Goal: Subscribe to service/newsletter

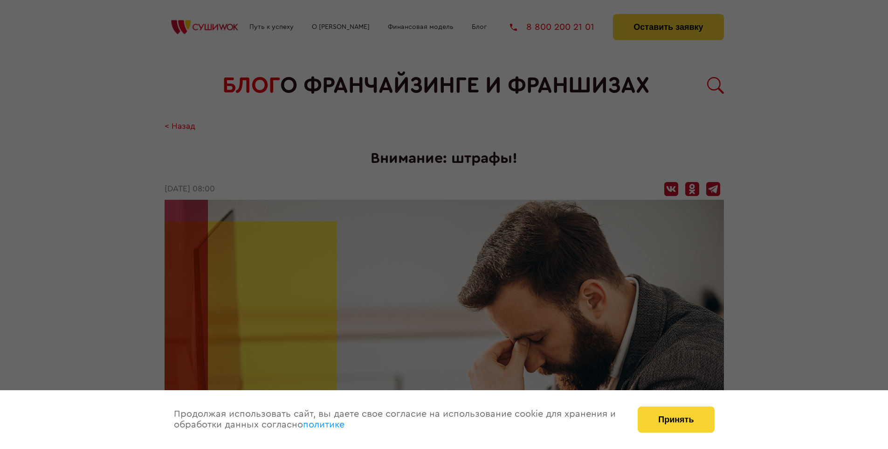
scroll to position [932, 0]
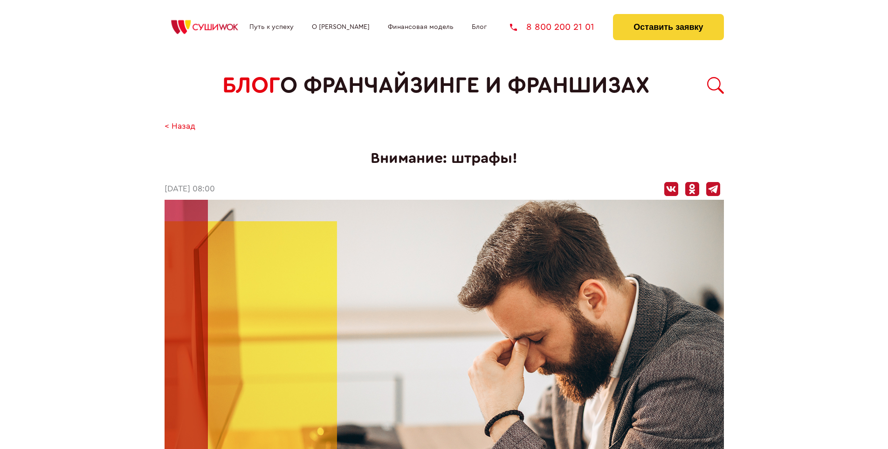
scroll to position [932, 0]
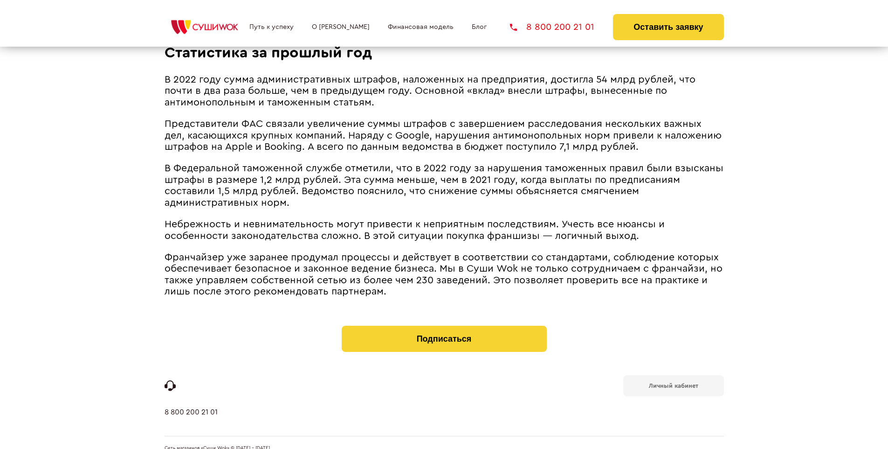
click at [673, 382] on b "Личный кабинет" at bounding box center [673, 385] width 49 height 6
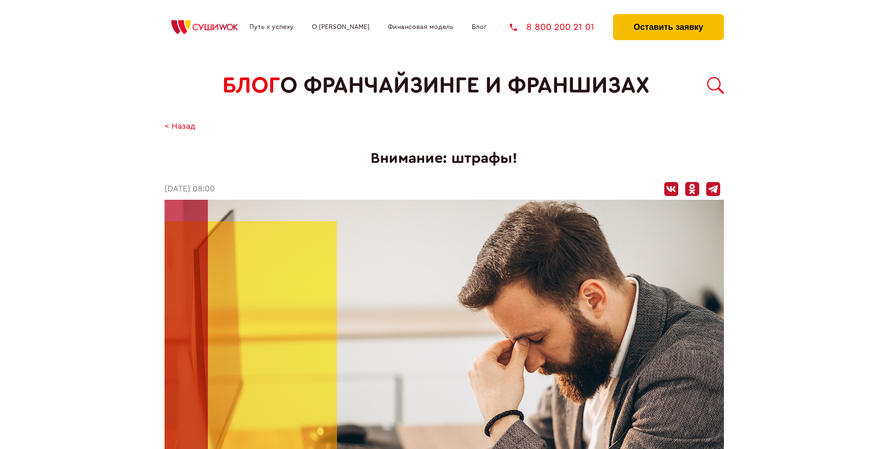
click at [668, 16] on button "Оставить заявку" at bounding box center [668, 27] width 111 height 26
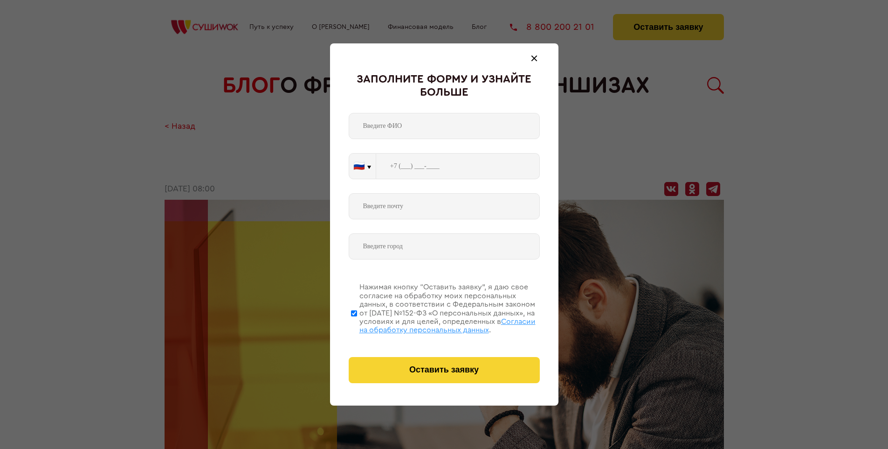
click at [432, 324] on span "Согласии на обработку персональных данных" at bounding box center [448, 326] width 176 height 16
click at [357, 324] on input "Нажимая кнопку “Оставить заявку”, я даю свое согласие на обработку моих персона…" at bounding box center [354, 313] width 6 height 75
checkbox input "false"
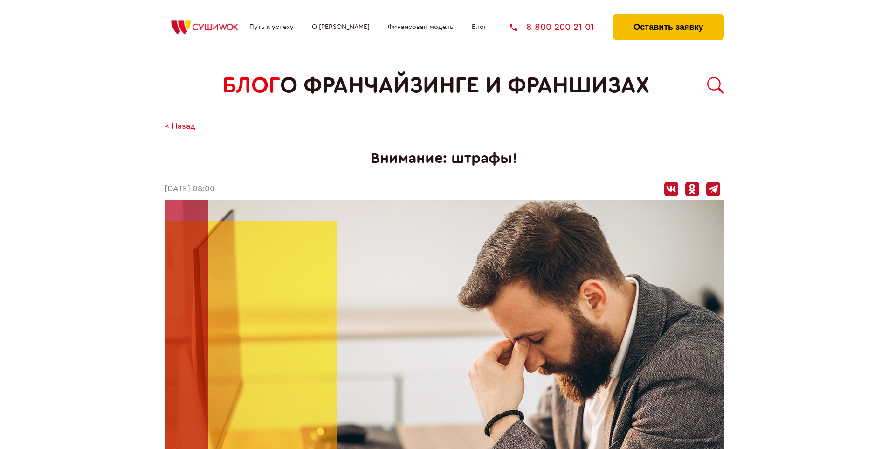
click at [668, 16] on button "Оставить заявку" at bounding box center [668, 27] width 111 height 26
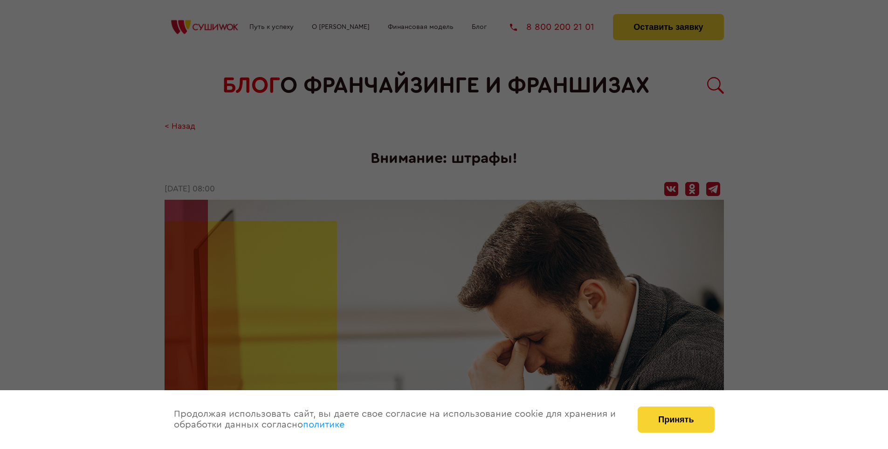
scroll to position [932, 0]
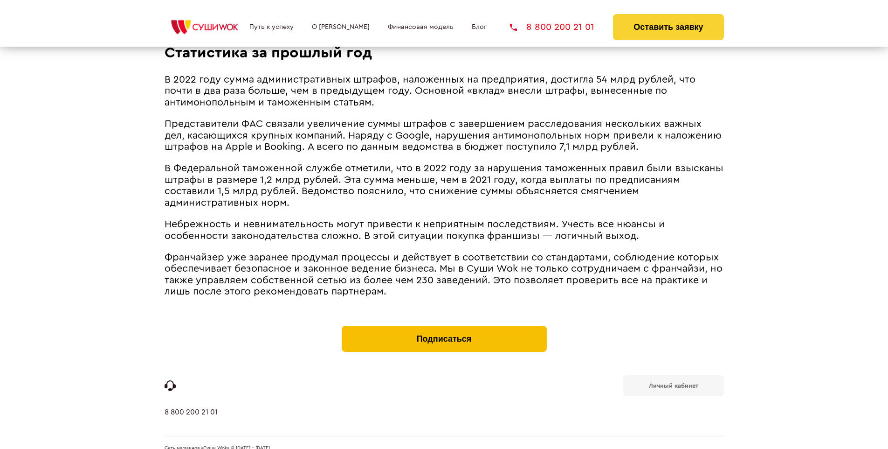
click at [444, 325] on button "Подписаться" at bounding box center [444, 338] width 205 height 26
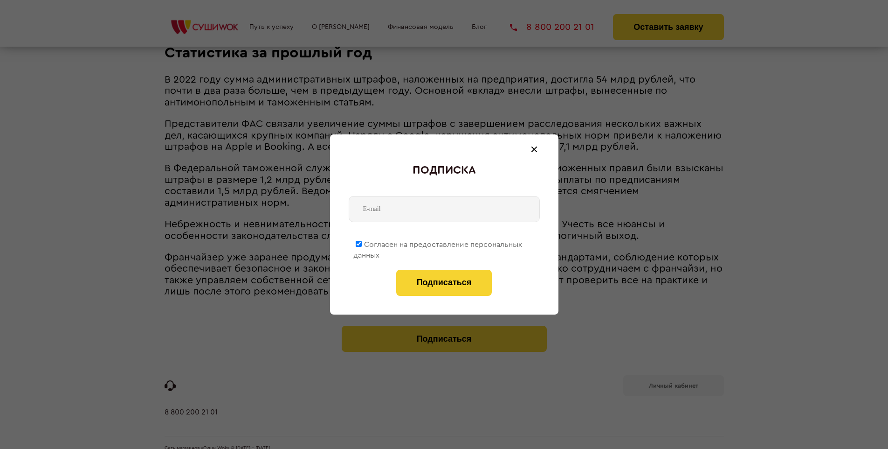
click at [438, 242] on span "Согласен на предоставление персональных данных" at bounding box center [437, 250] width 169 height 18
click at [362, 242] on input "Согласен на предоставление персональных данных" at bounding box center [359, 244] width 6 height 6
checkbox input "false"
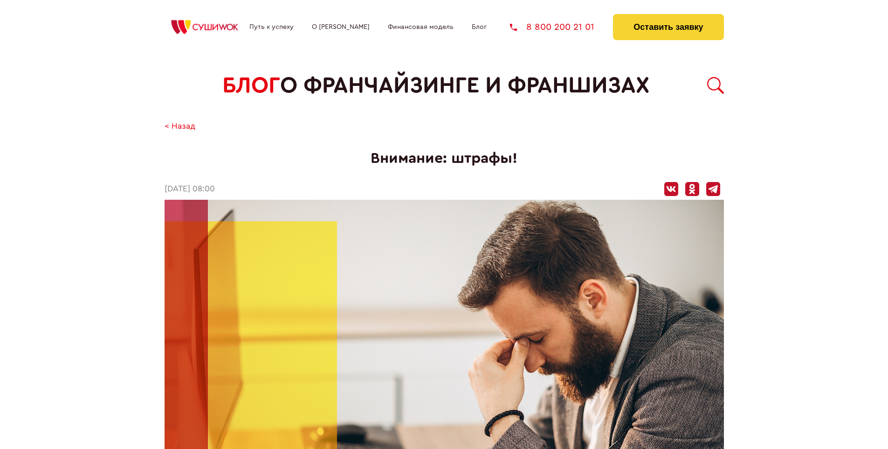
scroll to position [932, 0]
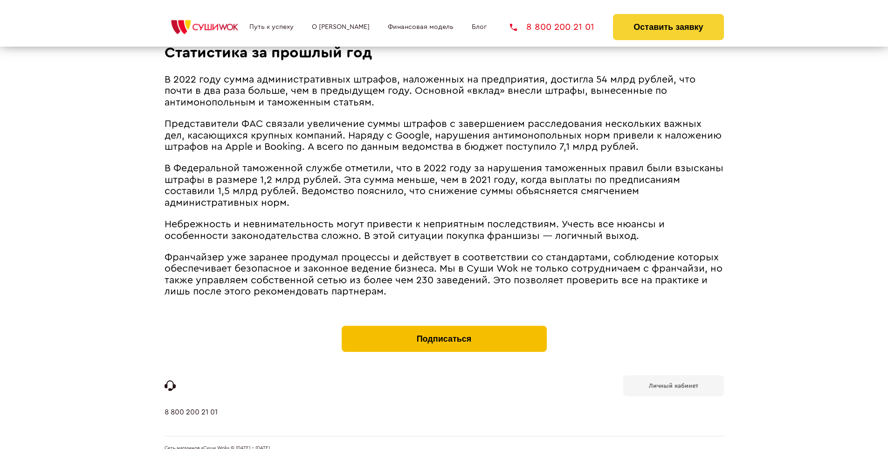
click at [444, 325] on button "Подписаться" at bounding box center [444, 338] width 205 height 26
